Goal: Register for event/course

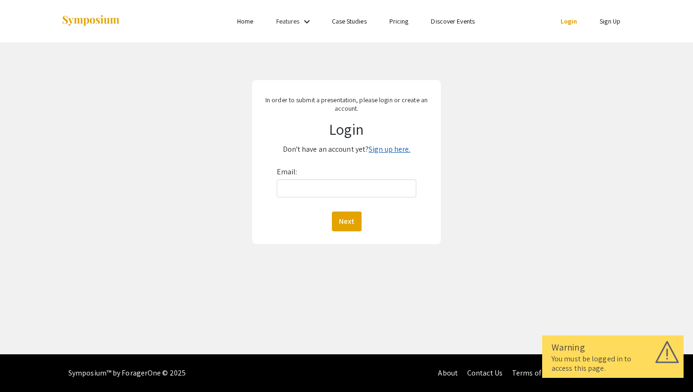
click at [384, 152] on link "Sign up here." at bounding box center [390, 149] width 42 height 10
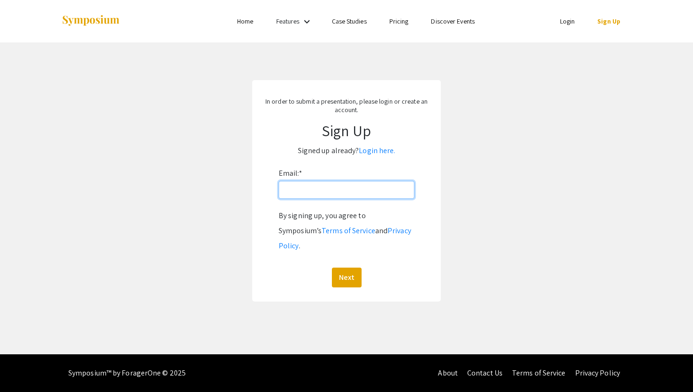
click at [364, 192] on input "Email: *" at bounding box center [347, 190] width 136 height 18
type input "[EMAIL_ADDRESS][DOMAIN_NAME]"
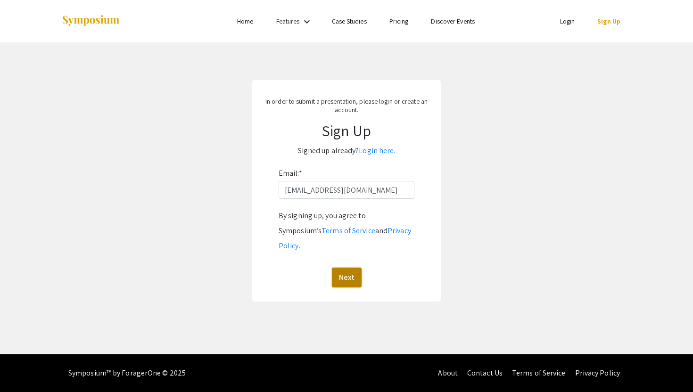
click at [347, 268] on button "Next" at bounding box center [347, 278] width 30 height 20
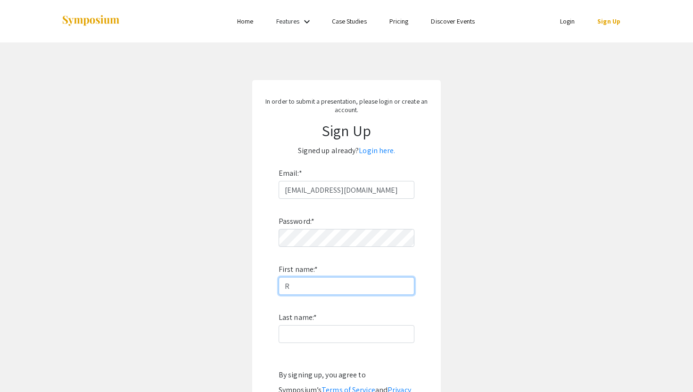
type input "Rahul"
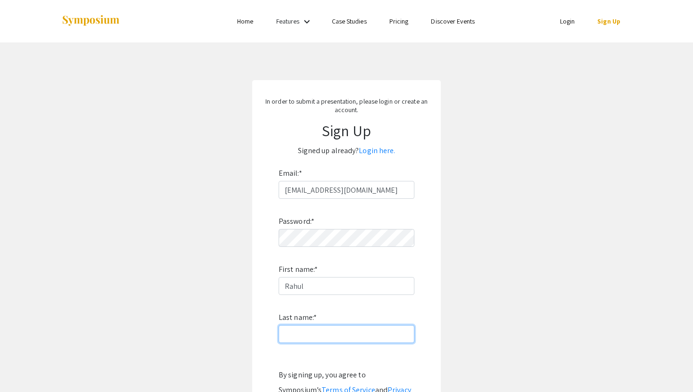
click at [364, 334] on input "Last name: *" at bounding box center [347, 334] width 136 height 18
type input "[PERSON_NAME]"
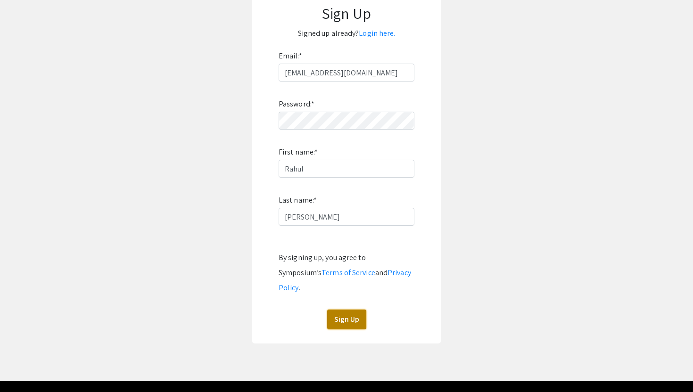
click at [353, 310] on button "Sign Up" at bounding box center [346, 320] width 39 height 20
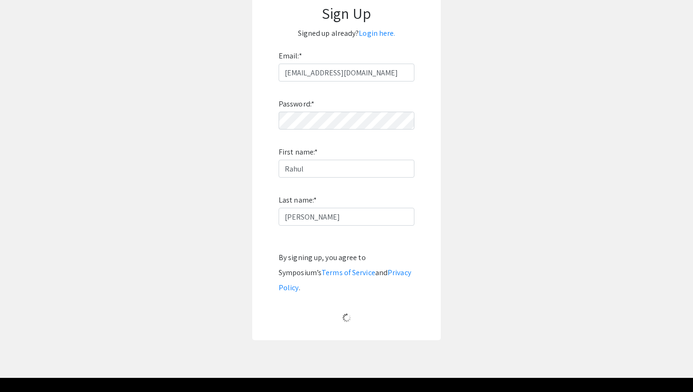
scroll to position [0, 0]
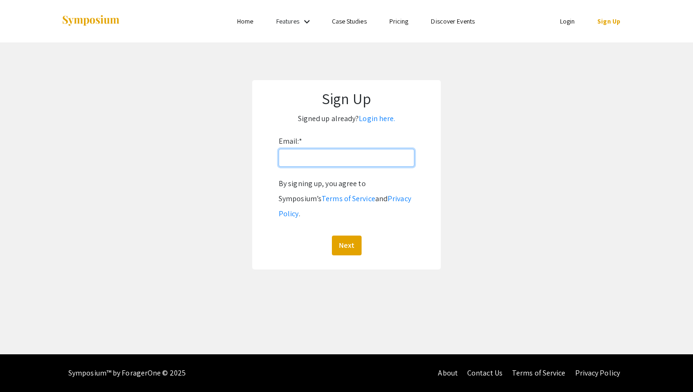
click at [317, 160] on input "Email: *" at bounding box center [347, 158] width 136 height 18
type input "rss00014@mix.wvu.edu"
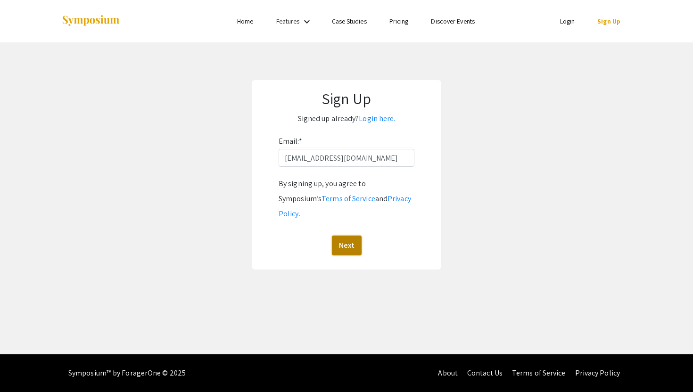
click at [341, 236] on button "Next" at bounding box center [347, 246] width 30 height 20
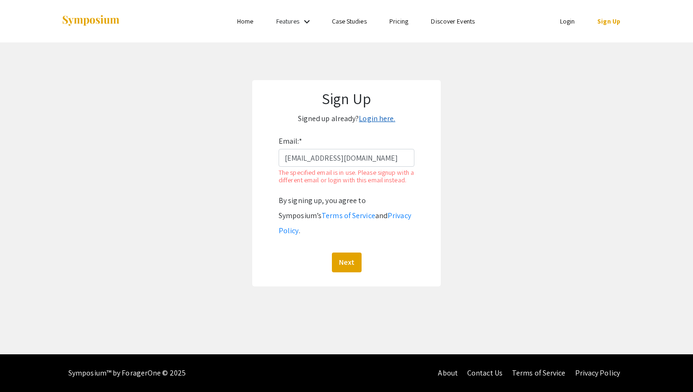
click at [374, 120] on link "Login here." at bounding box center [377, 119] width 36 height 10
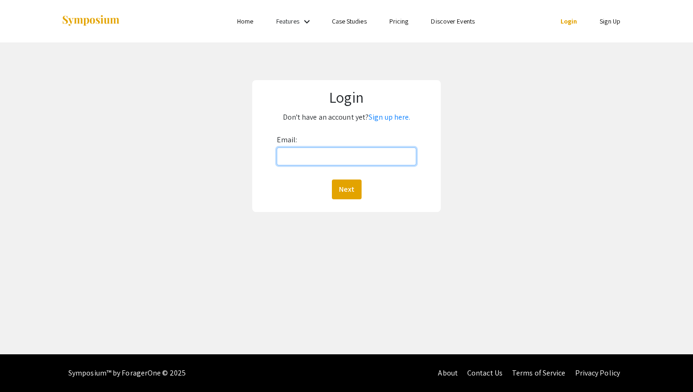
click at [333, 161] on input "Email:" at bounding box center [347, 157] width 140 height 18
type input "[EMAIL_ADDRESS][DOMAIN_NAME]"
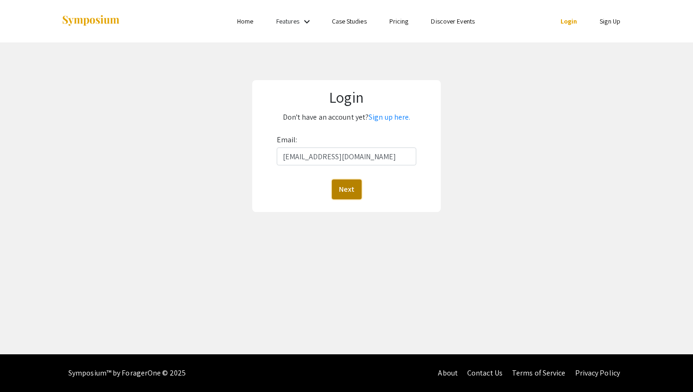
click at [350, 187] on button "Next" at bounding box center [347, 190] width 30 height 20
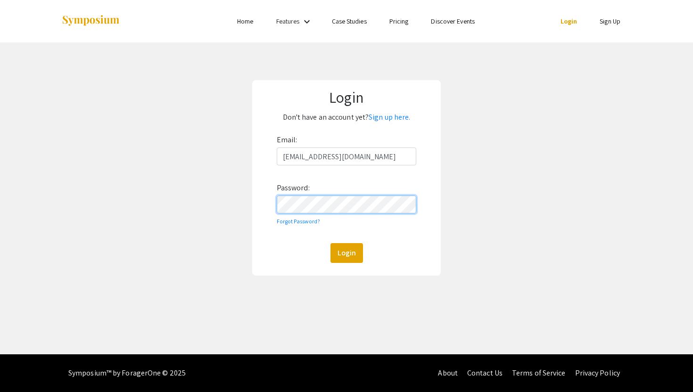
click at [331, 243] on button "Login" at bounding box center [347, 253] width 33 height 20
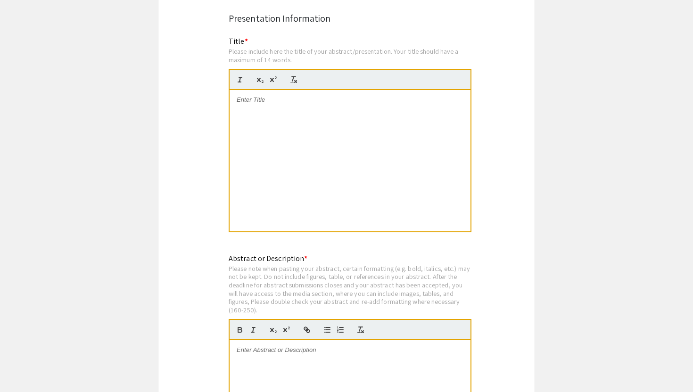
scroll to position [1604, 0]
